Goal: Complete application form: Complete application form

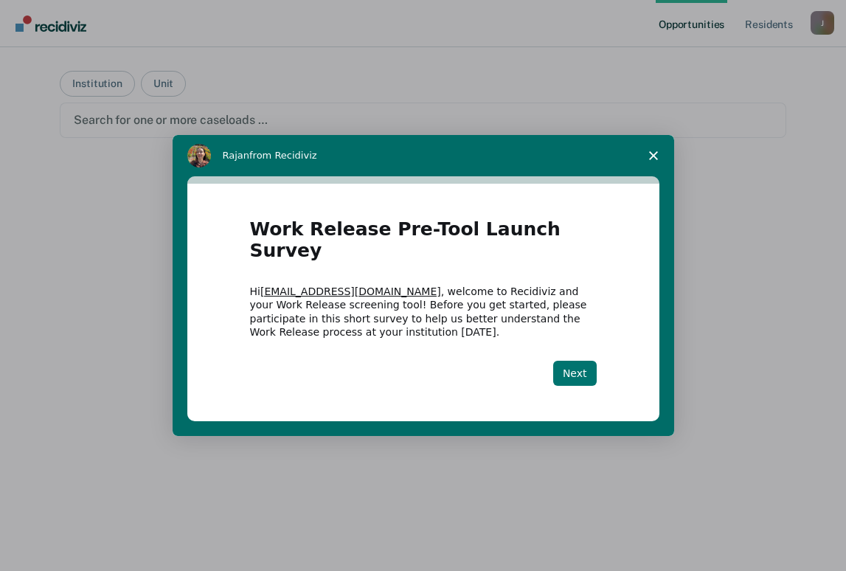
click at [568, 367] on button "Next" at bounding box center [575, 373] width 44 height 25
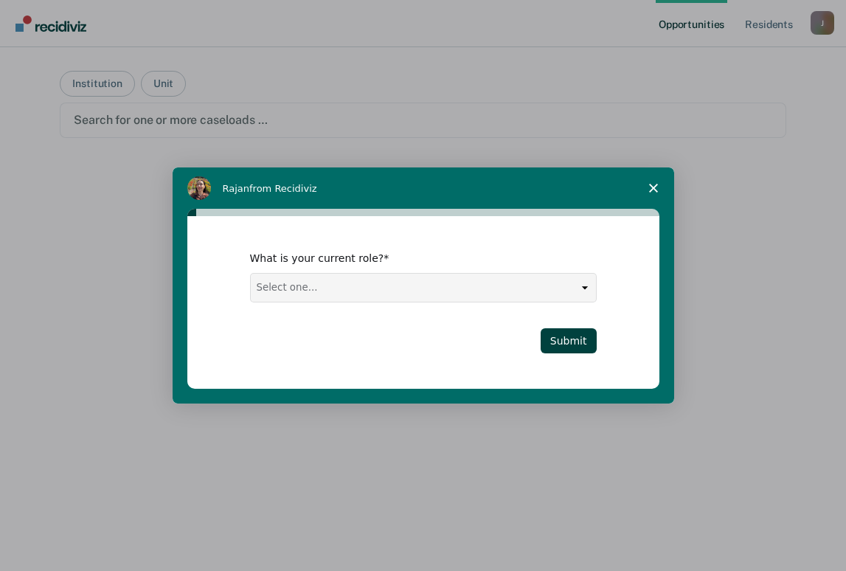
click at [525, 294] on select "Select one... Case Manager FUM Assistant [PERSON_NAME] [PERSON_NAME]" at bounding box center [423, 288] width 345 height 28
select select "Case Manager"
click at [251, 274] on select "Select one... Case Manager FUM Assistant [PERSON_NAME] [PERSON_NAME]" at bounding box center [423, 288] width 345 height 28
click at [582, 341] on button "Submit" at bounding box center [568, 340] width 56 height 25
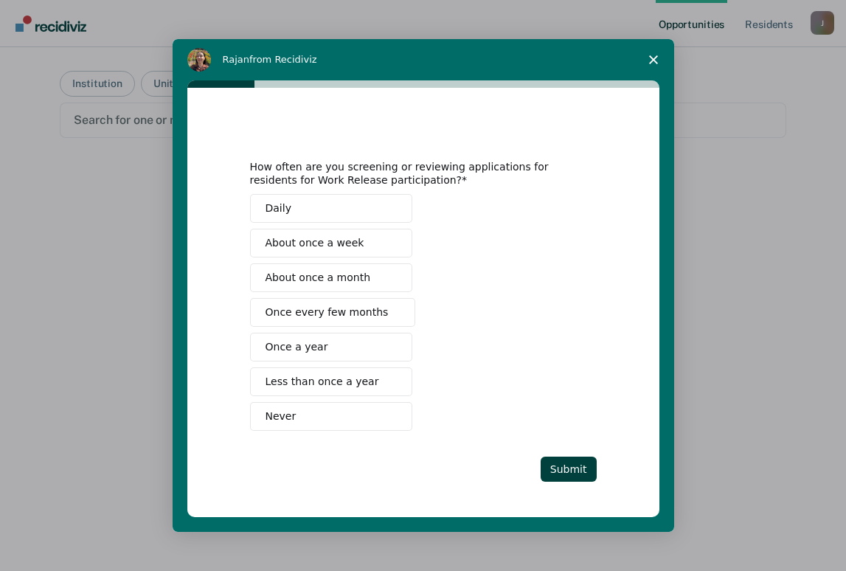
click at [279, 212] on span "Daily" at bounding box center [278, 208] width 26 height 15
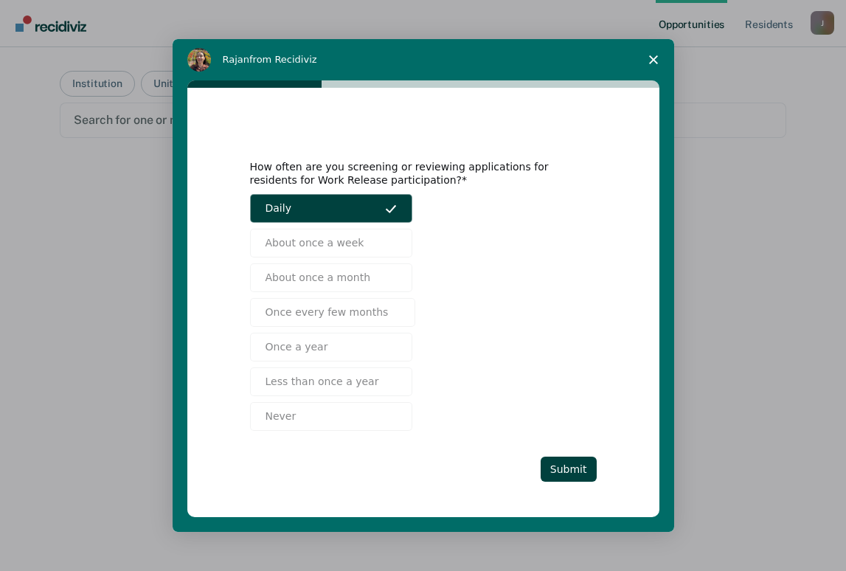
click at [206, 388] on div "How often are you screening or reviewing applications for residents for Work Re…" at bounding box center [423, 302] width 472 height 429
click at [361, 196] on button "Daily" at bounding box center [331, 208] width 162 height 29
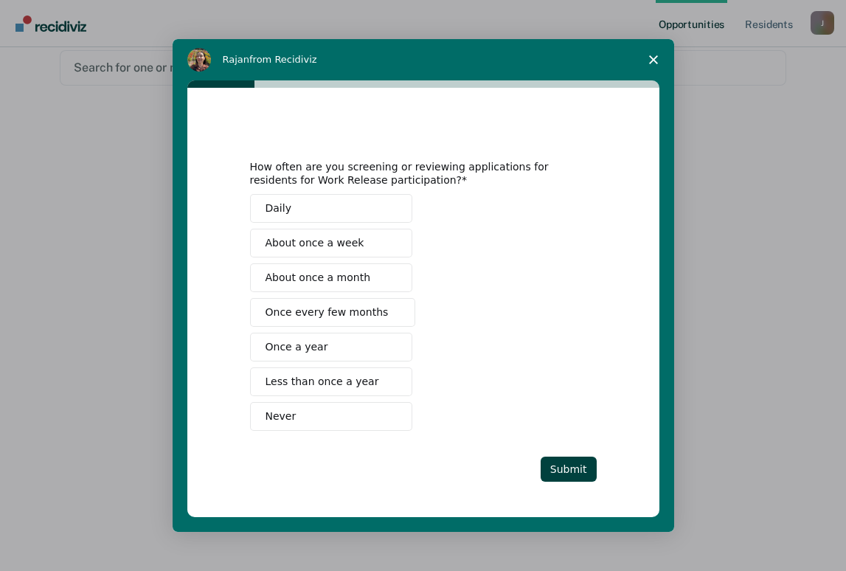
click at [662, 53] on span "Close survey" at bounding box center [653, 59] width 41 height 41
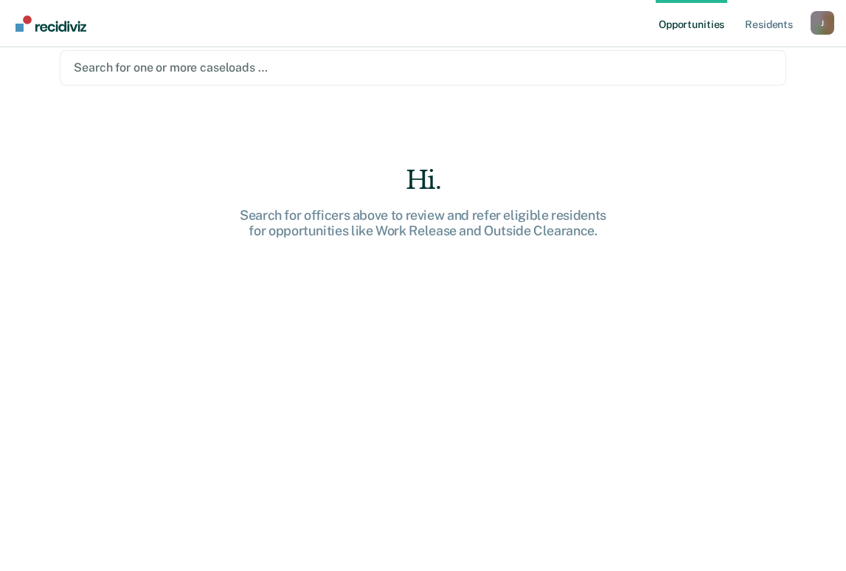
click at [136, 74] on div at bounding box center [423, 67] width 698 height 17
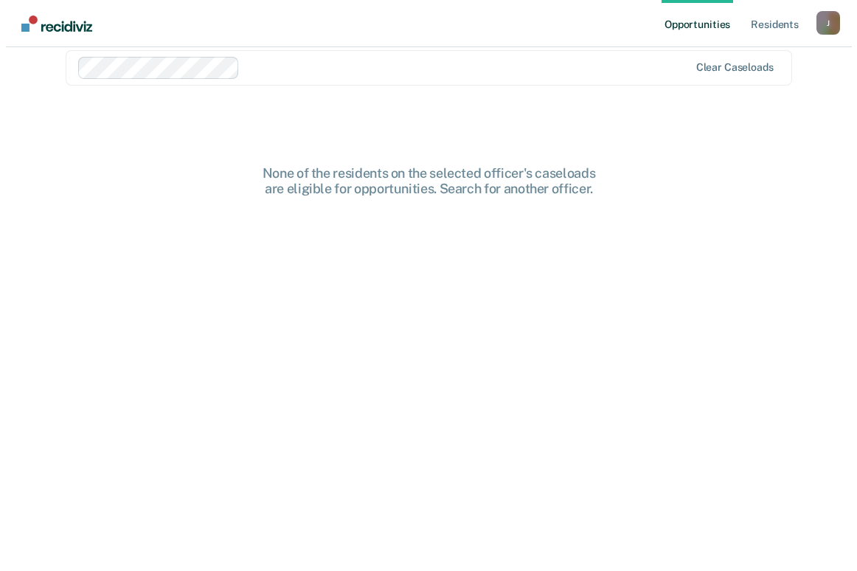
scroll to position [0, 0]
